Goal: Task Accomplishment & Management: Use online tool/utility

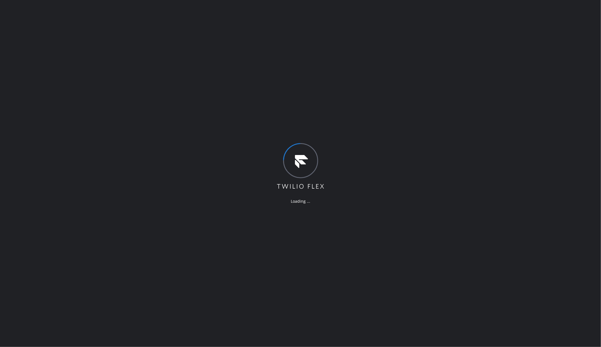
click at [87, 121] on div "Loading ..." at bounding box center [300, 173] width 601 height 347
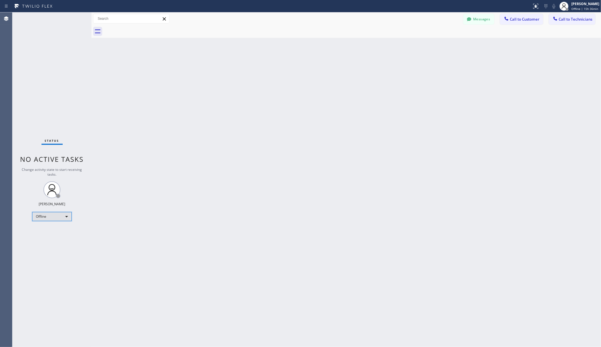
click at [53, 216] on div "Offline" at bounding box center [52, 216] width 40 height 9
click at [51, 237] on li "Unavailable" at bounding box center [51, 238] width 38 height 7
click at [200, 227] on div "Back to Dashboard Change Sender ID Customers Technicians AA Adam Arseneault 09/…" at bounding box center [346, 179] width 510 height 335
click at [52, 213] on div "Unavailable" at bounding box center [52, 216] width 40 height 9
click at [51, 231] on li "Available" at bounding box center [51, 231] width 38 height 7
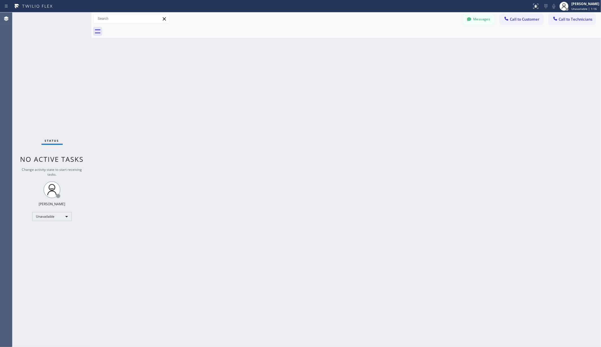
drag, startPoint x: 134, startPoint y: 234, endPoint x: 141, endPoint y: 232, distance: 7.1
click at [135, 233] on div "Back to Dashboard Change Sender ID Customers Technicians AA Adam Arseneault 09/…" at bounding box center [346, 179] width 510 height 335
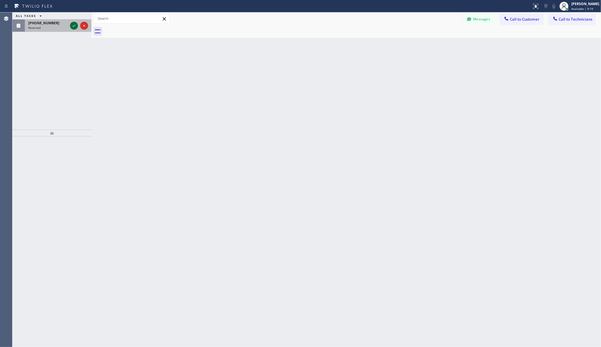
click at [73, 27] on icon at bounding box center [74, 25] width 7 height 7
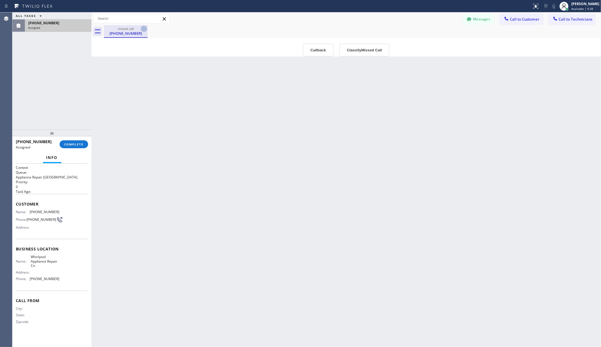
click at [145, 28] on icon at bounding box center [144, 28] width 7 height 7
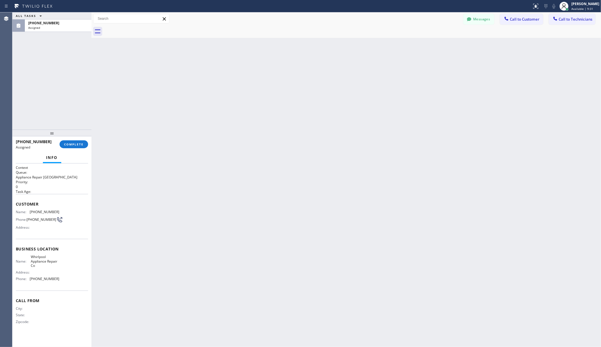
drag, startPoint x: 44, startPoint y: 23, endPoint x: 317, endPoint y: 115, distance: 288.1
click at [328, 119] on div "Back to Dashboard Change Sender ID Customers Technicians AA Adam Arseneault 09/…" at bounding box center [346, 179] width 510 height 335
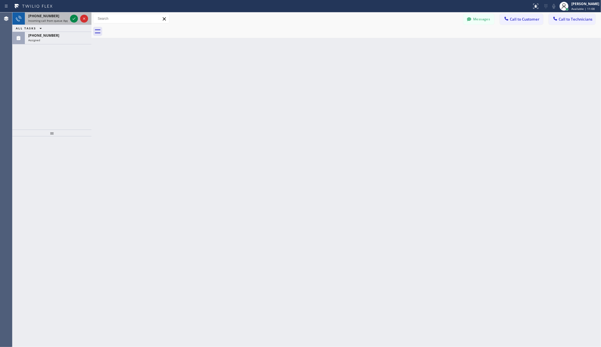
click at [38, 19] on span "Incoming call from queue Appliance Repair" at bounding box center [57, 21] width 58 height 4
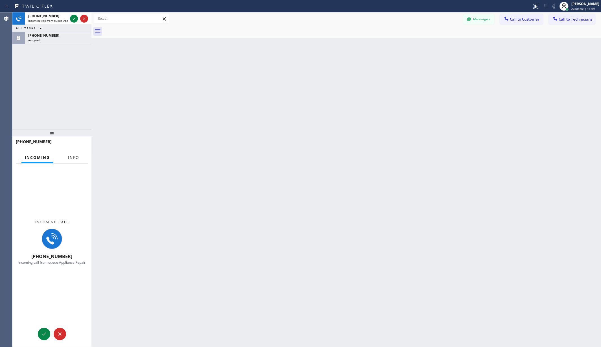
click at [76, 156] on span "Info" at bounding box center [73, 157] width 11 height 5
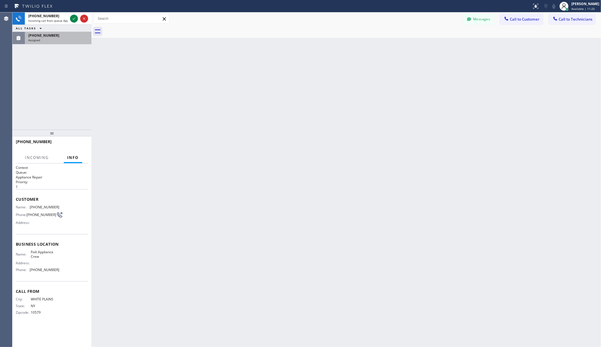
click at [58, 36] on div "(469) 529-0965" at bounding box center [58, 35] width 60 height 5
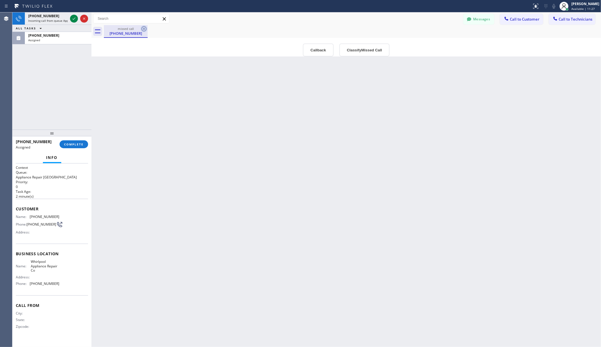
click at [145, 28] on icon at bounding box center [144, 28] width 7 height 7
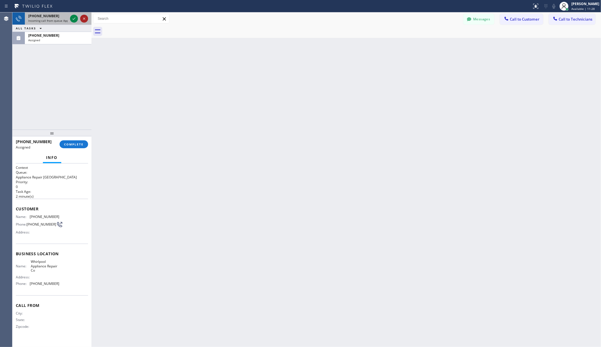
click at [85, 18] on icon at bounding box center [84, 18] width 7 height 7
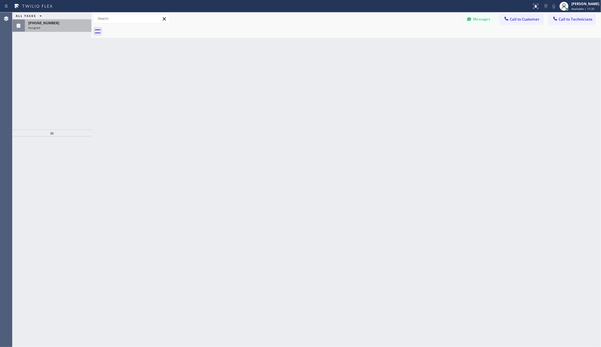
click at [53, 25] on div "(469) 529-0965" at bounding box center [58, 23] width 60 height 5
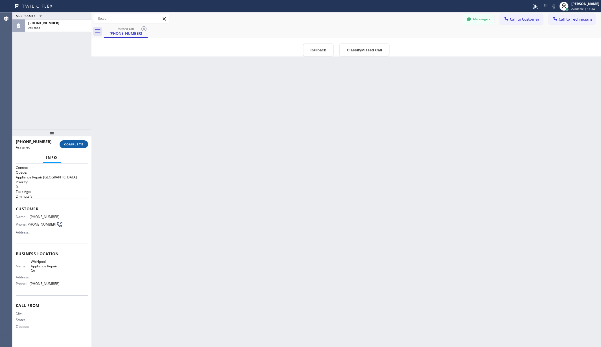
click at [76, 145] on span "COMPLETE" at bounding box center [73, 144] width 19 height 4
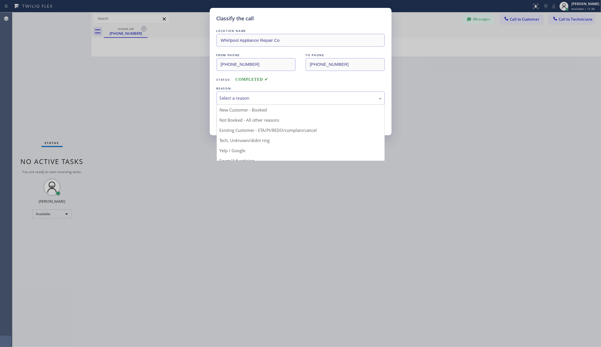
click at [286, 98] on div "Select a reason" at bounding box center [301, 98] width 162 height 6
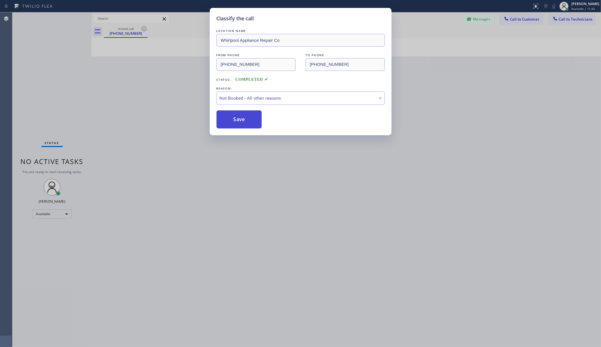
click at [241, 122] on button "Save" at bounding box center [239, 119] width 45 height 18
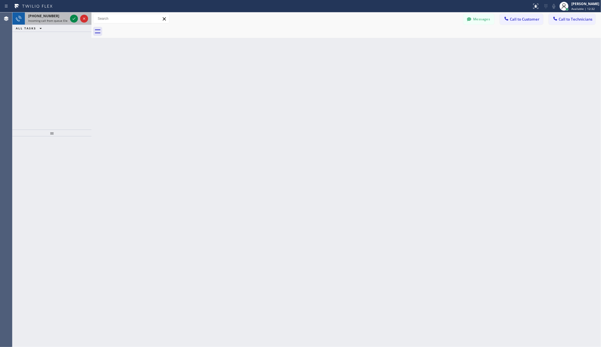
click at [50, 17] on span "+19735847207" at bounding box center [43, 16] width 31 height 5
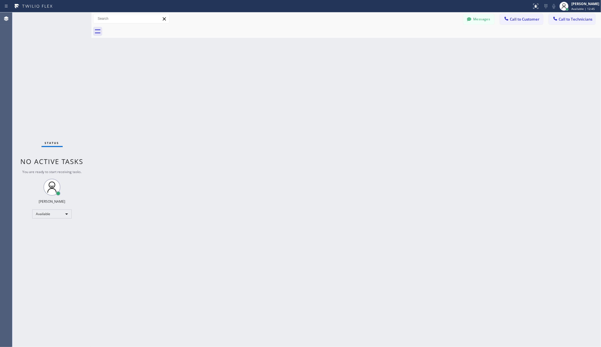
drag, startPoint x: 132, startPoint y: 46, endPoint x: 145, endPoint y: 0, distance: 47.8
click at [132, 43] on div "Back to Dashboard Change Sender ID Customers Technicians AA Adam Arseneault 09/…" at bounding box center [346, 179] width 510 height 335
click at [146, 54] on div "Back to Dashboard Change Sender ID Customers Technicians AA Adam Arseneault 09/…" at bounding box center [346, 179] width 510 height 335
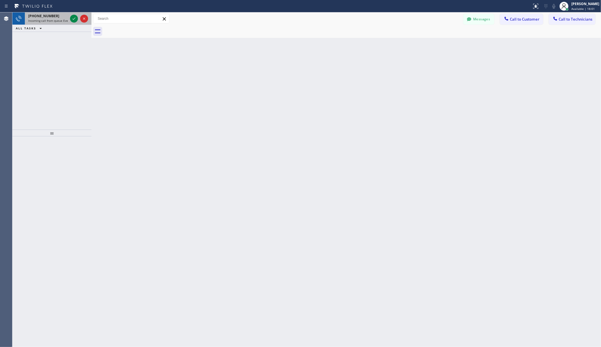
click at [58, 19] on span "Incoming call from queue Everybody" at bounding box center [52, 21] width 49 height 4
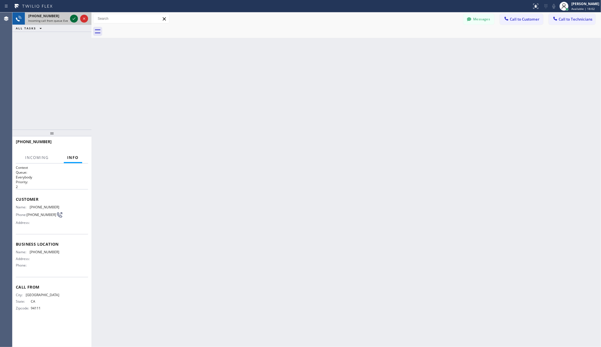
click at [73, 17] on icon at bounding box center [74, 18] width 7 height 7
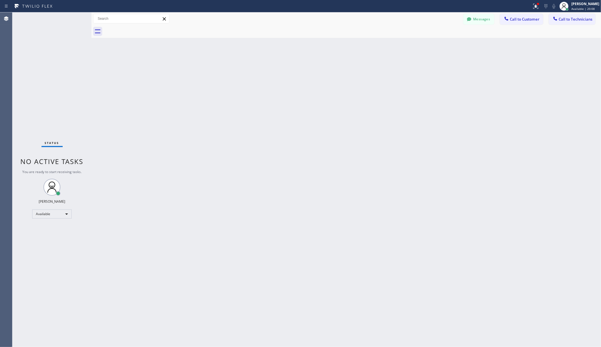
drag, startPoint x: 135, startPoint y: 123, endPoint x: 134, endPoint y: 129, distance: 5.8
click at [135, 123] on div "Back to Dashboard Change Sender ID Customers Technicians AA Adam Arseneault 09/…" at bounding box center [346, 179] width 510 height 335
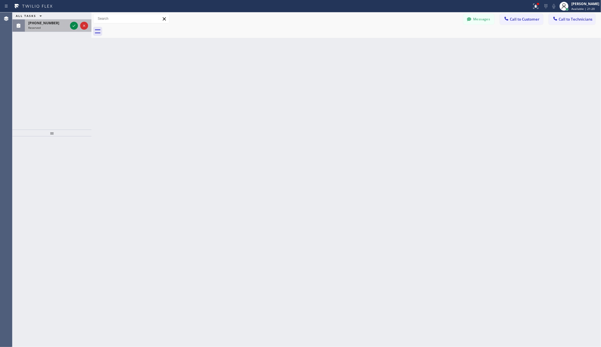
click at [45, 27] on div "Reserved" at bounding box center [48, 28] width 40 height 4
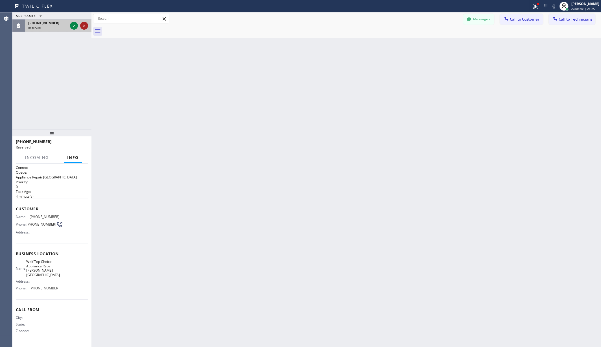
click at [84, 25] on icon at bounding box center [84, 26] width 2 height 2
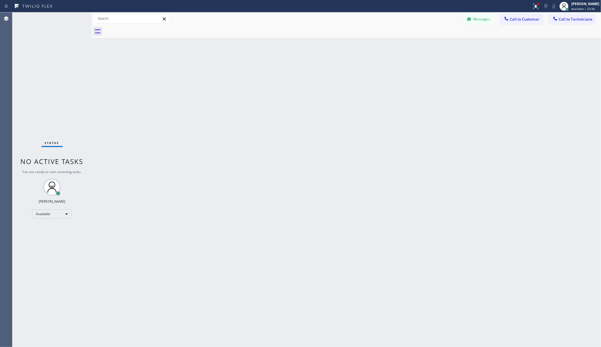
click at [100, 65] on div "Back to Dashboard Change Sender ID Customers Technicians AA Adam Arseneault 09/…" at bounding box center [346, 179] width 510 height 335
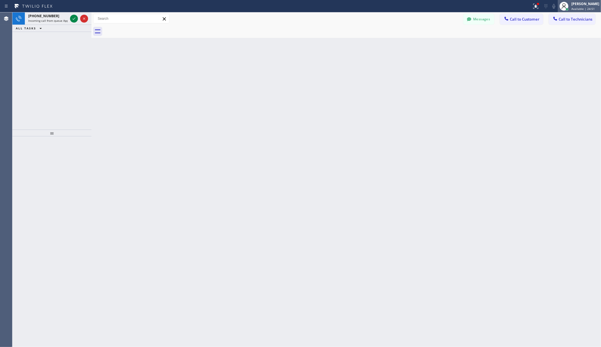
click at [581, 4] on div "Christy Boligao" at bounding box center [586, 3] width 28 height 5
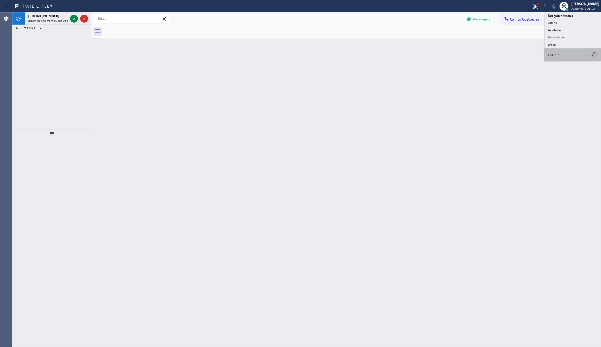
click at [557, 56] on span "Log out" at bounding box center [554, 55] width 12 height 5
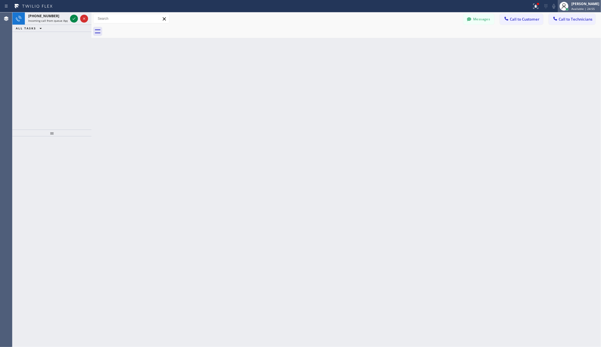
click at [585, 5] on div "Christy Boligao" at bounding box center [586, 3] width 28 height 5
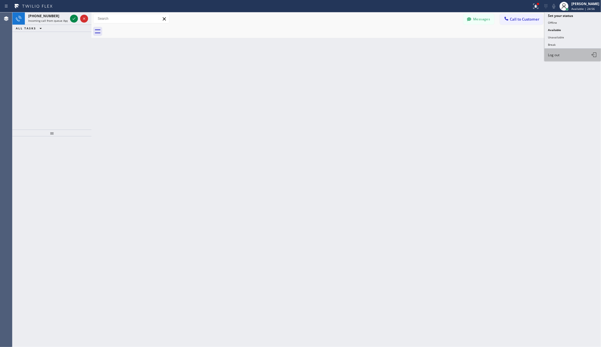
click at [558, 56] on span "Log out" at bounding box center [554, 55] width 12 height 5
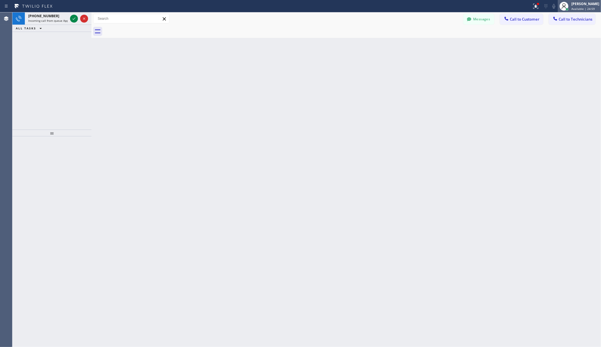
click at [590, 3] on div "Christy Boligao" at bounding box center [586, 3] width 28 height 5
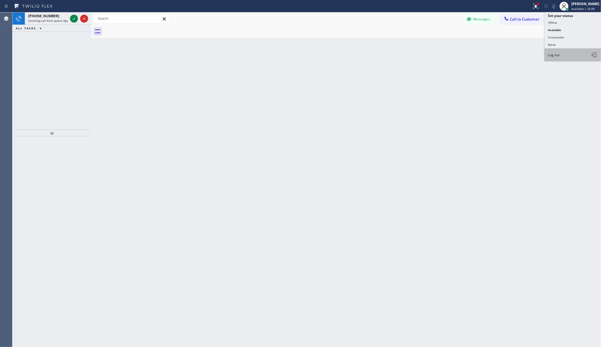
click at [561, 55] on button "Log out" at bounding box center [573, 55] width 56 height 12
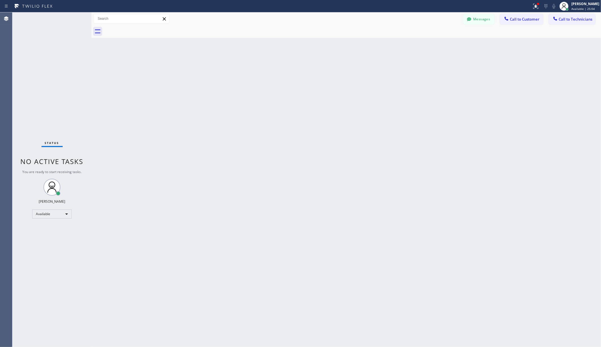
click at [146, 120] on div "Back to Dashboard Change Sender ID Customers Technicians AA Adam Arseneault 09/…" at bounding box center [346, 179] width 510 height 335
click at [581, 5] on div "Christy Boligao" at bounding box center [586, 3] width 28 height 5
click at [569, 50] on button "Log out" at bounding box center [573, 55] width 56 height 12
